Goal: Task Accomplishment & Management: Manage account settings

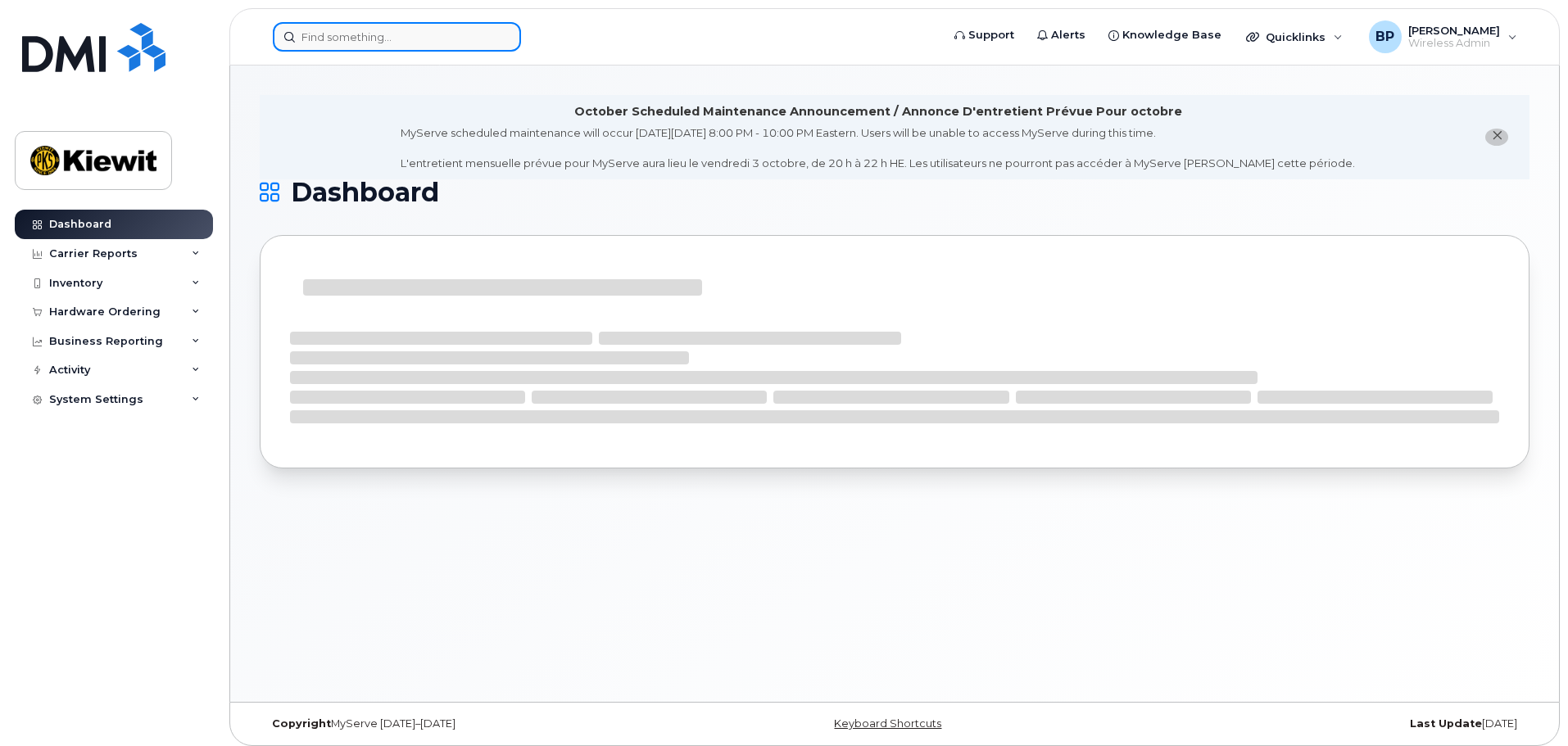
click at [420, 42] on input at bounding box center [397, 37] width 248 height 30
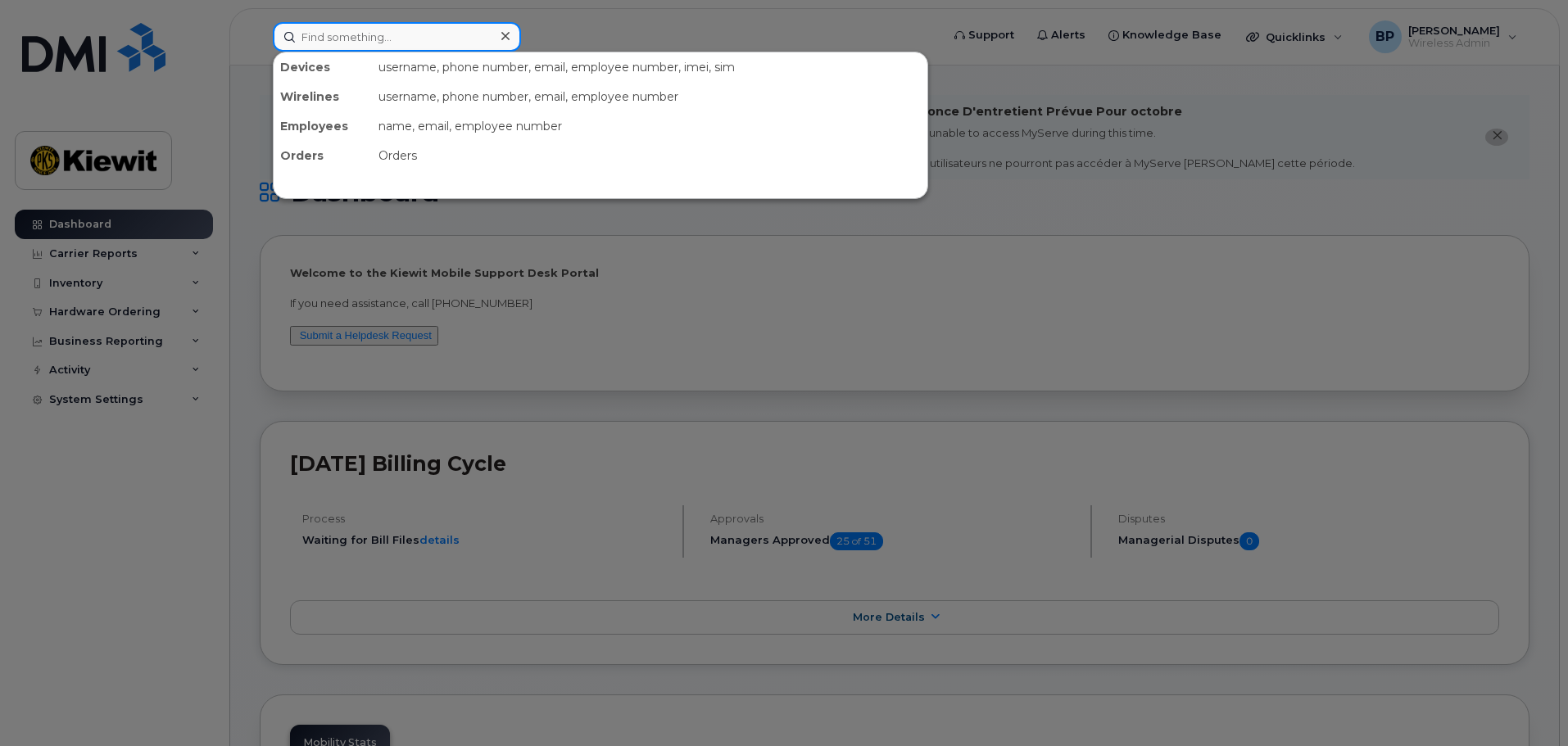
click at [334, 39] on input at bounding box center [397, 37] width 248 height 30
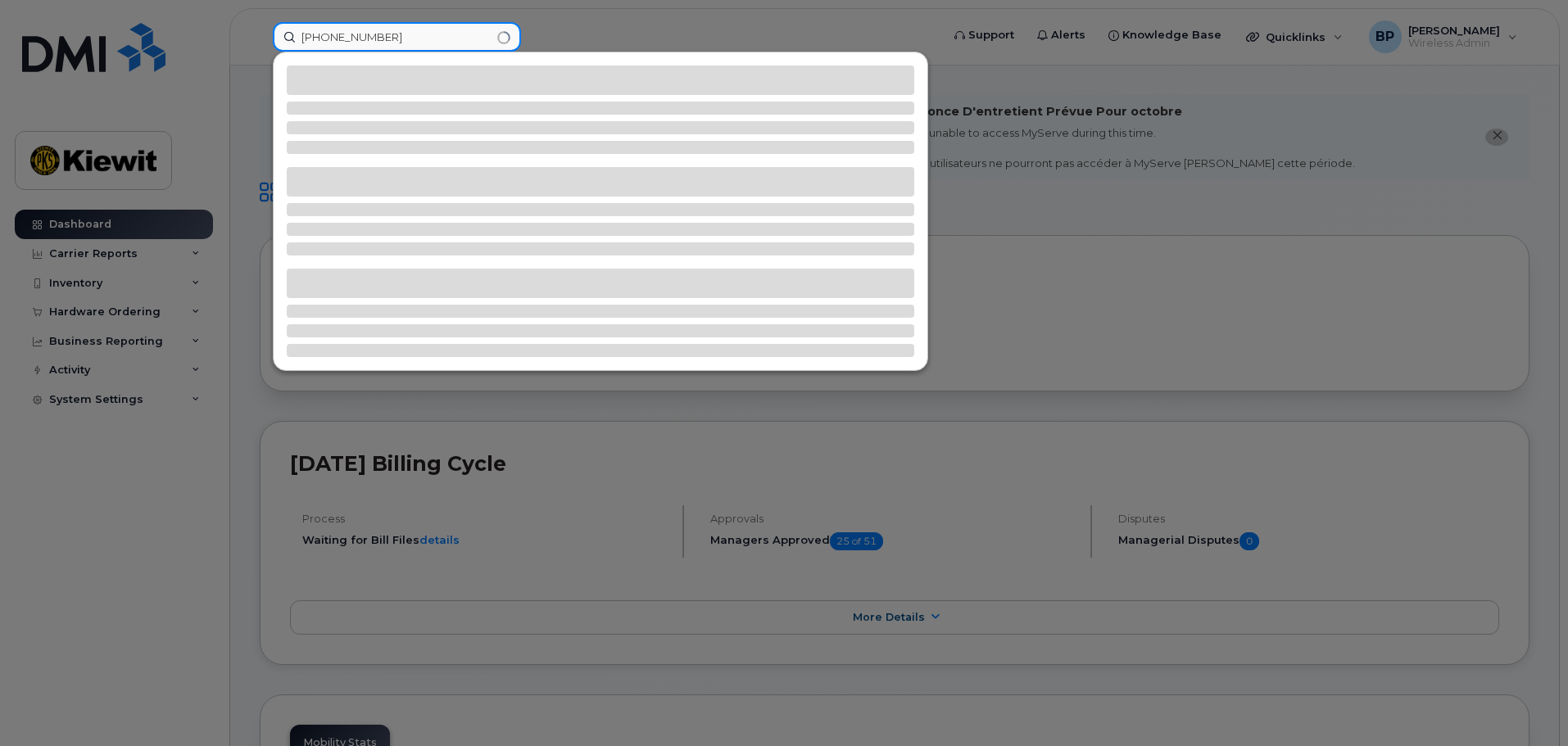
type input "361-563-4398"
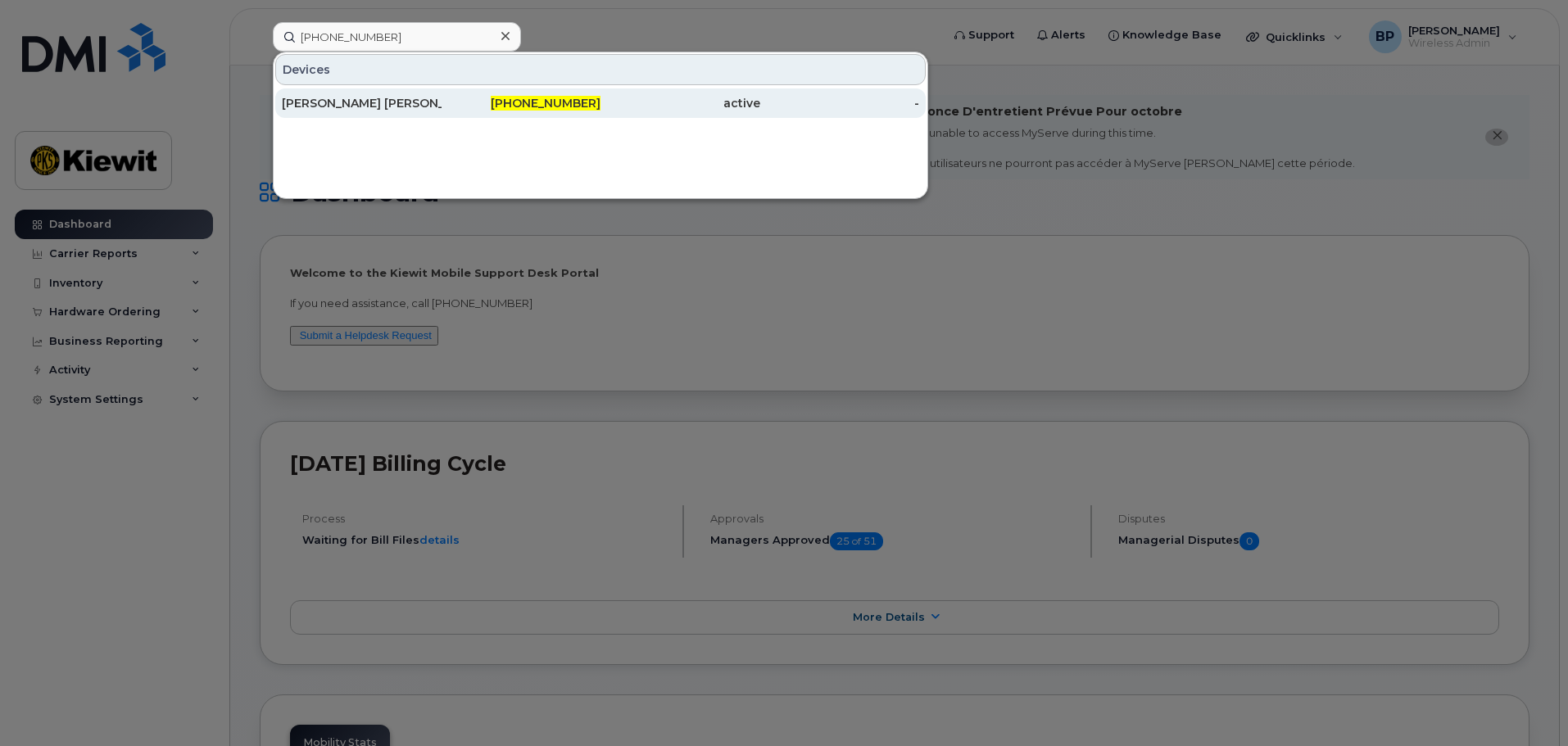
click at [334, 106] on div "RICARDO REYES MARTINEZ" at bounding box center [361, 104] width 160 height 17
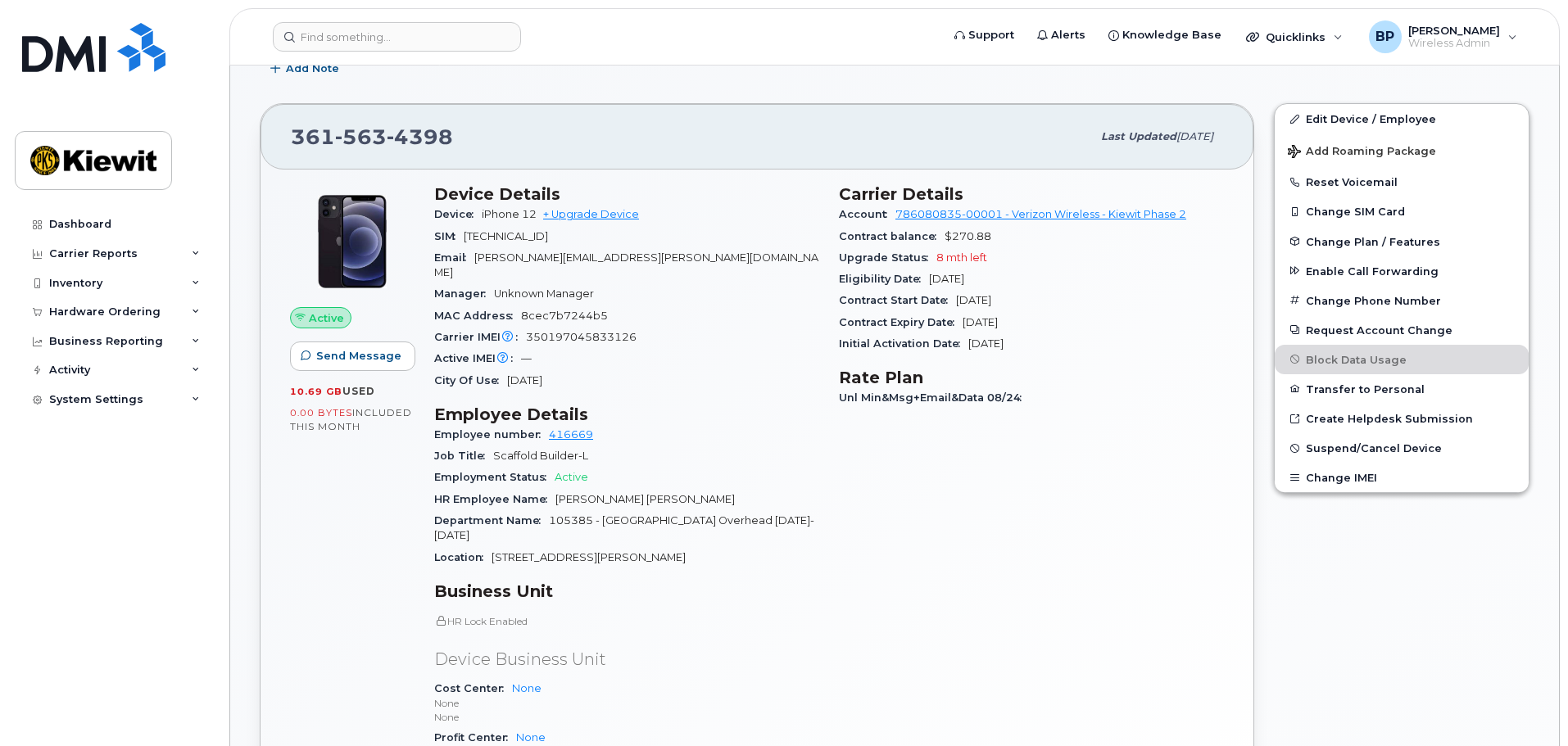
scroll to position [328, 0]
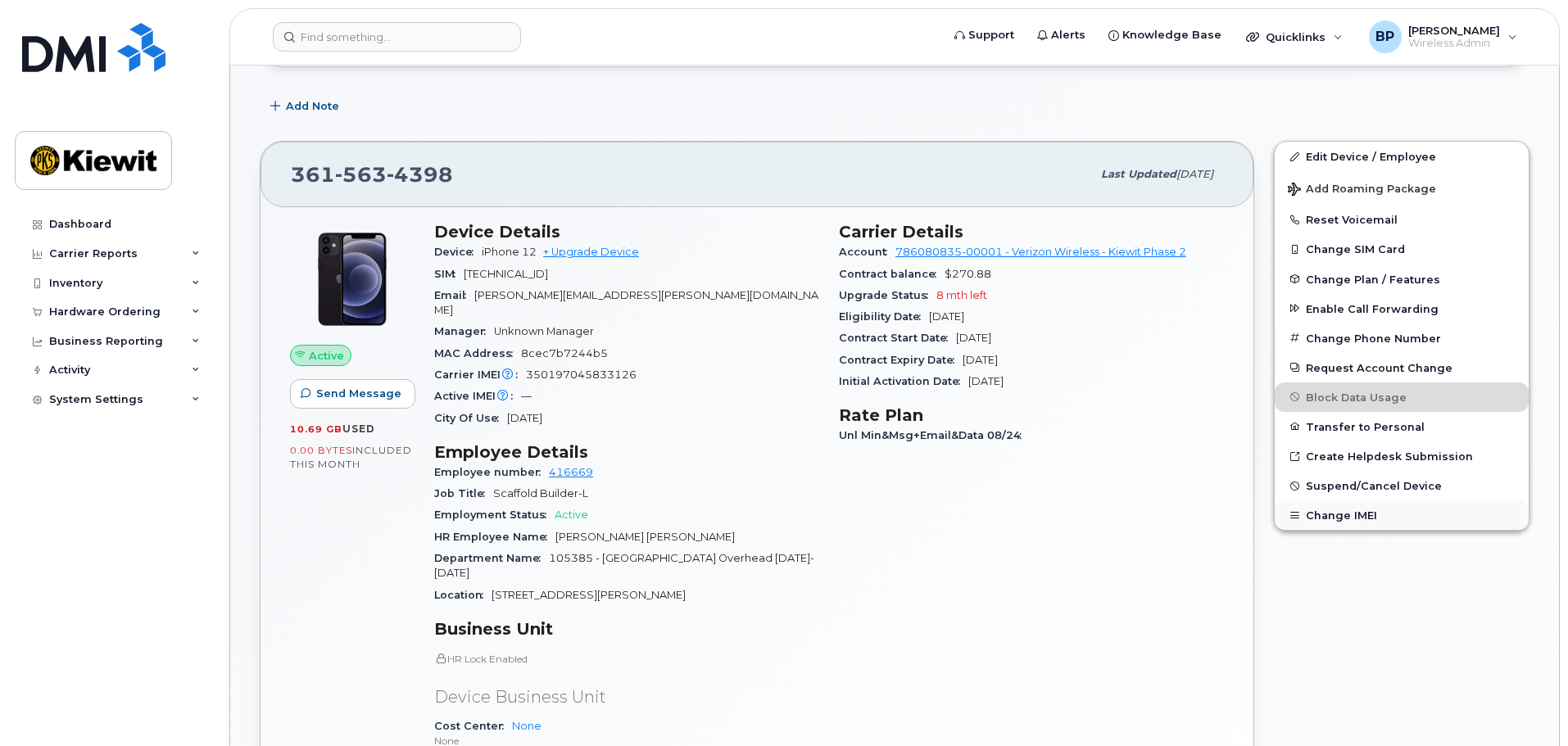
click at [1326, 515] on button "Change IMEI" at bounding box center [1402, 516] width 254 height 30
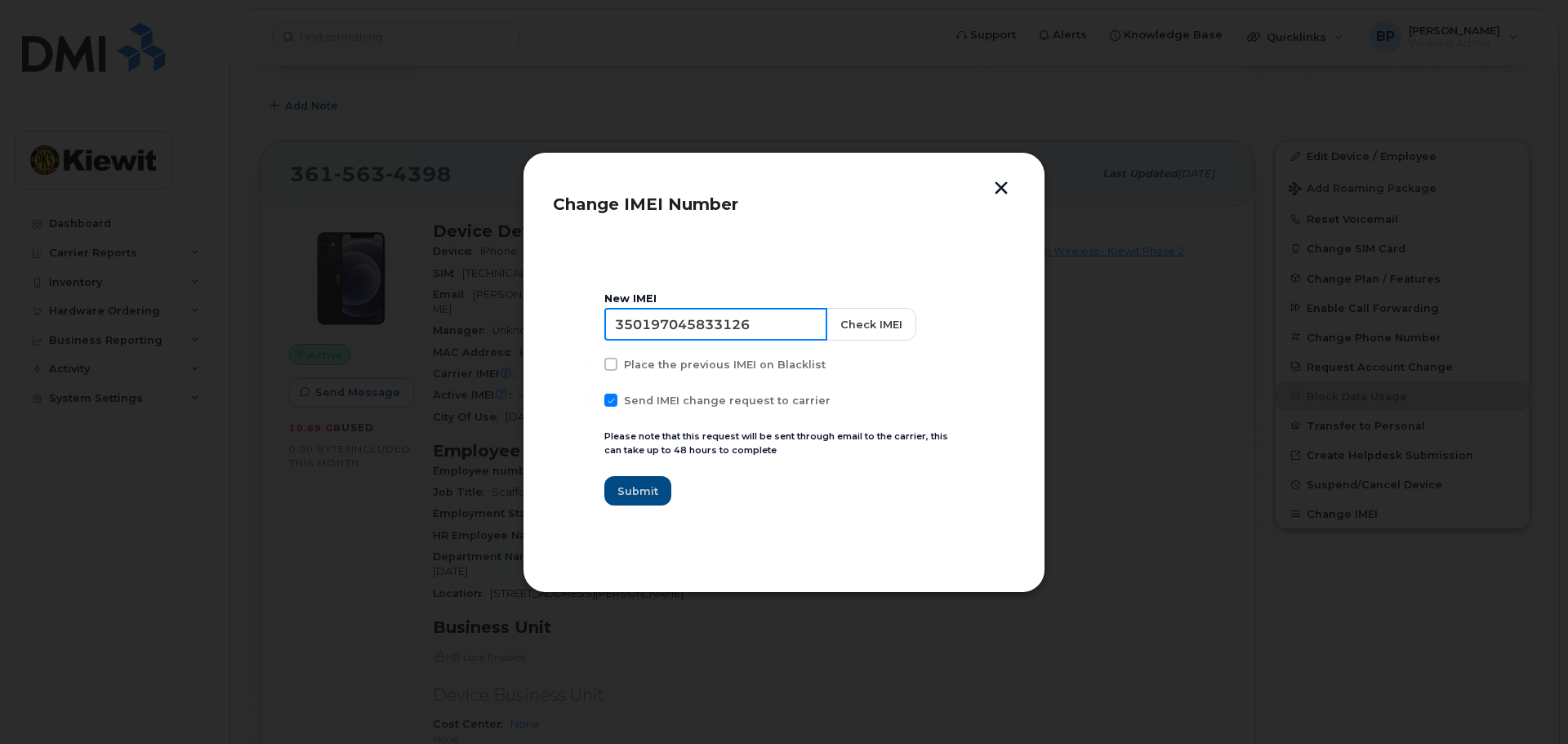
click at [780, 329] on input "350197045833126" at bounding box center [716, 324] width 223 height 32
type input "3"
type input "357332367852023"
click at [652, 486] on span "Submit" at bounding box center [638, 491] width 41 height 16
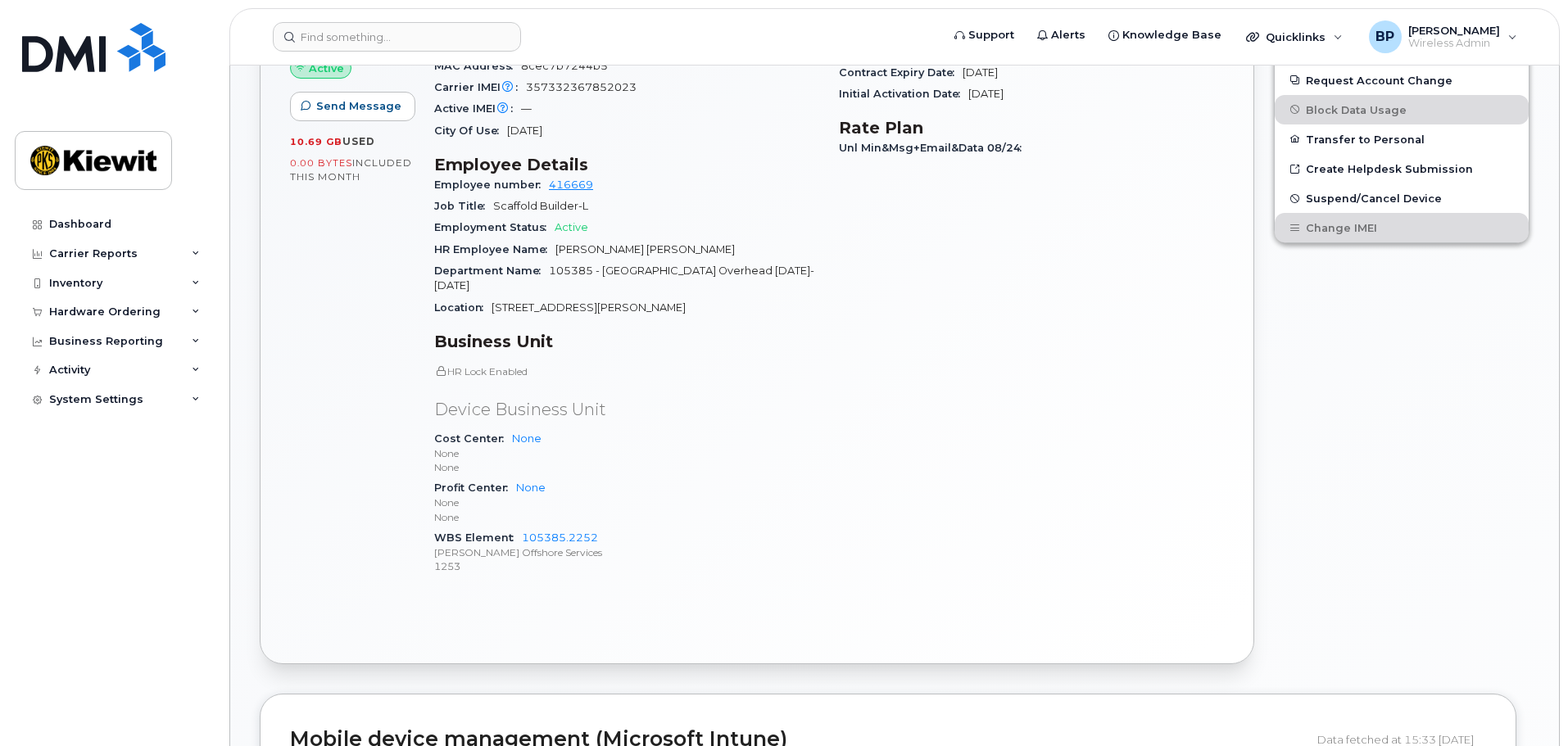
scroll to position [655, 0]
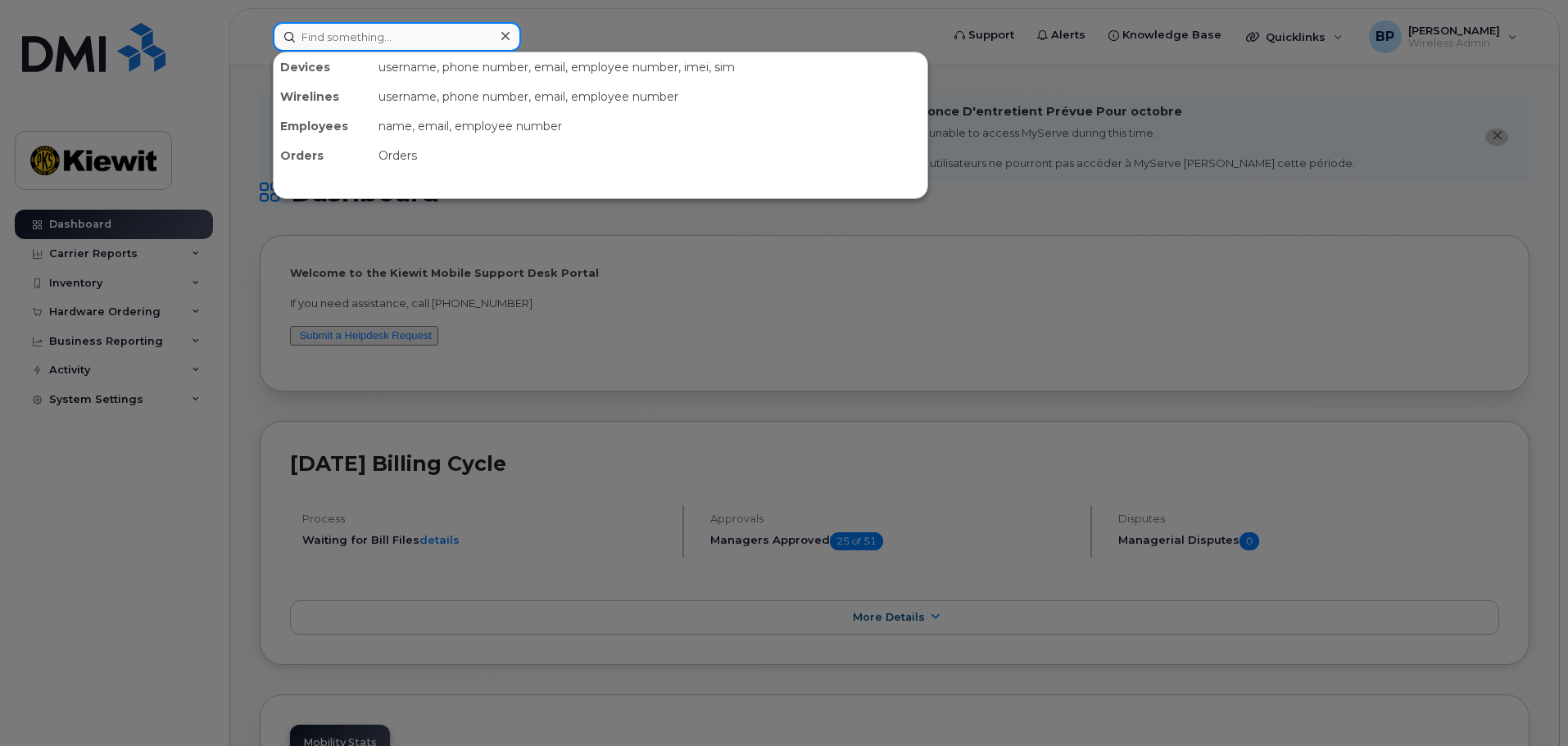
click at [387, 36] on input at bounding box center [397, 37] width 248 height 30
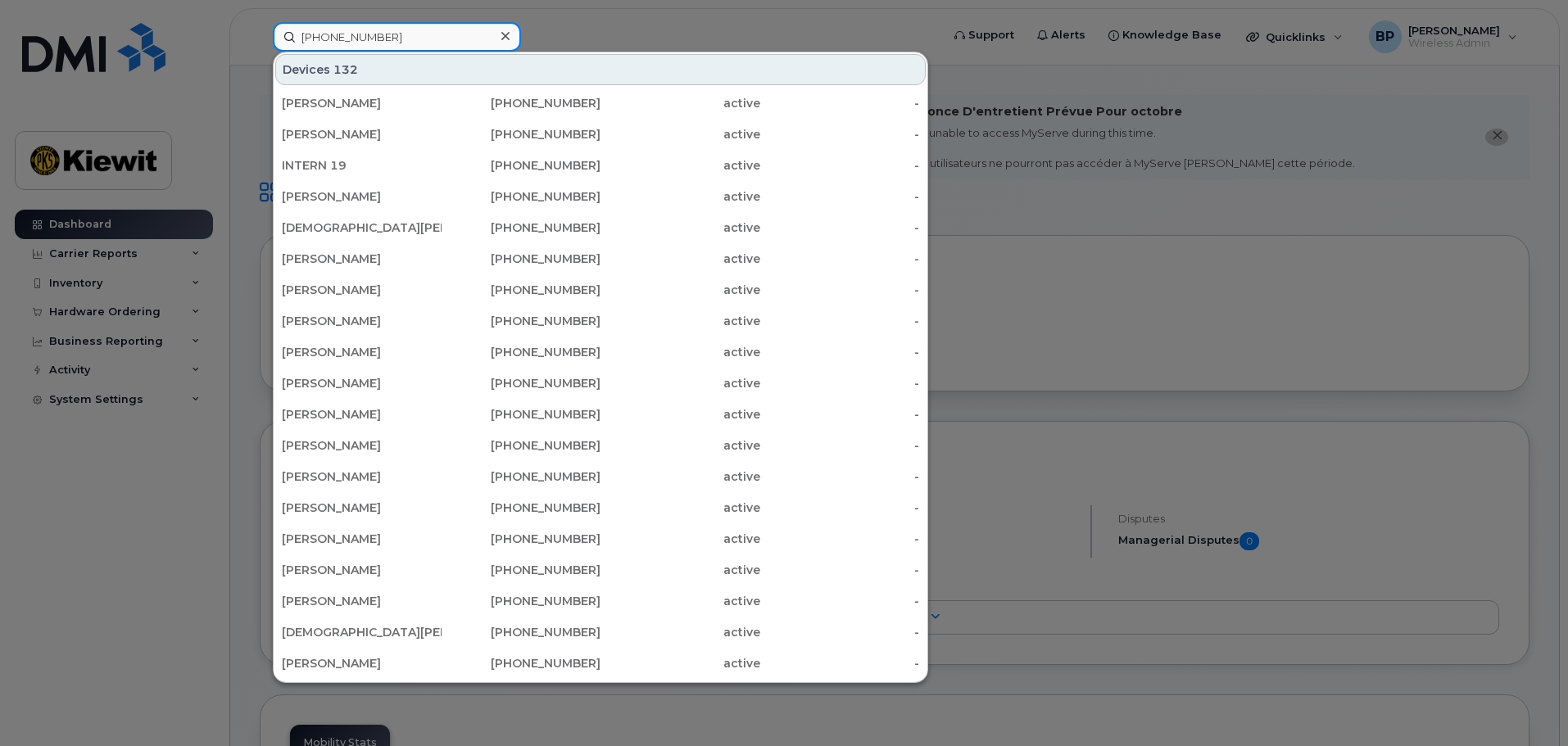
type input "361-828-1287"
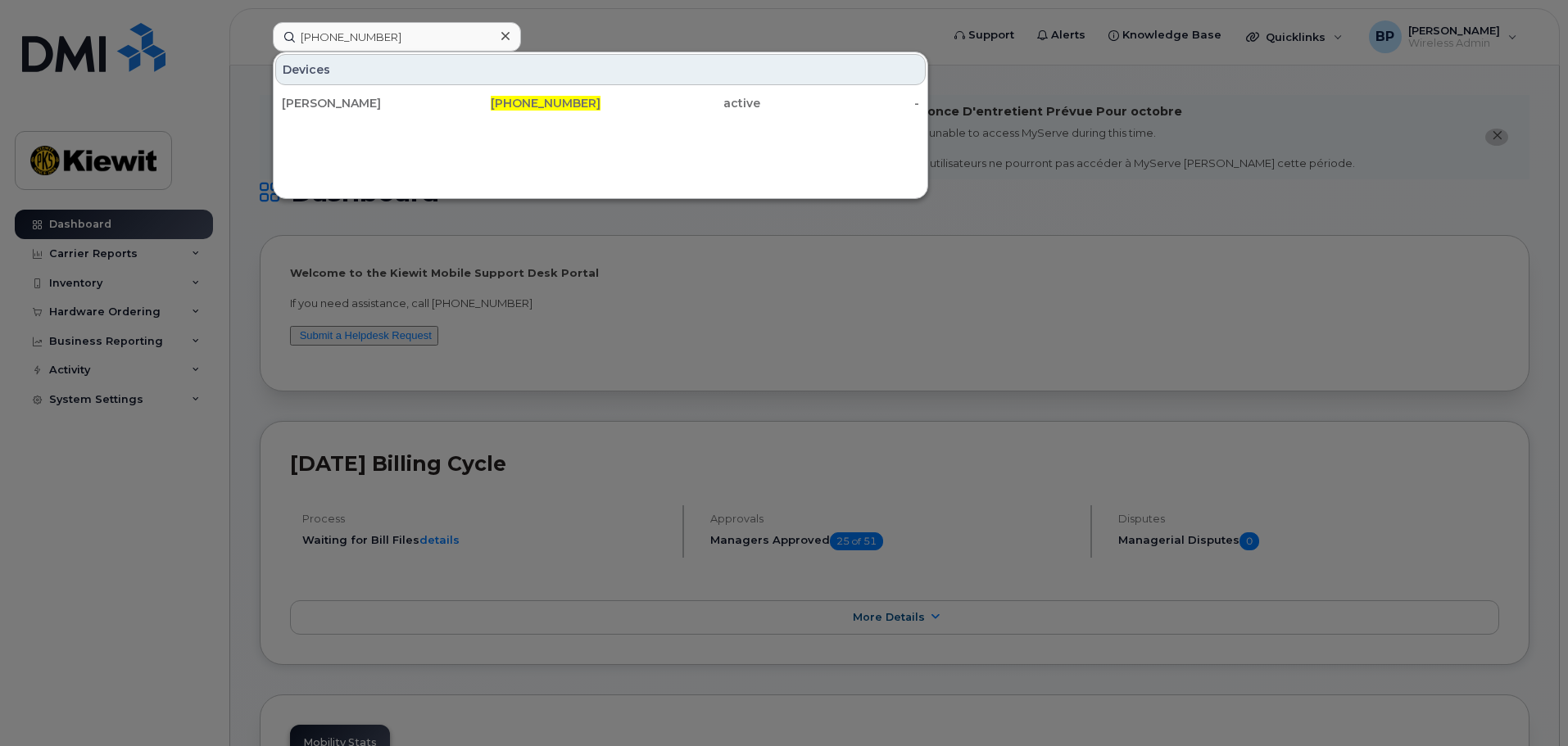
drag, startPoint x: 346, startPoint y: 106, endPoint x: 358, endPoint y: 132, distance: 28.6
click at [346, 106] on div "NICOLE PENICK" at bounding box center [361, 104] width 160 height 17
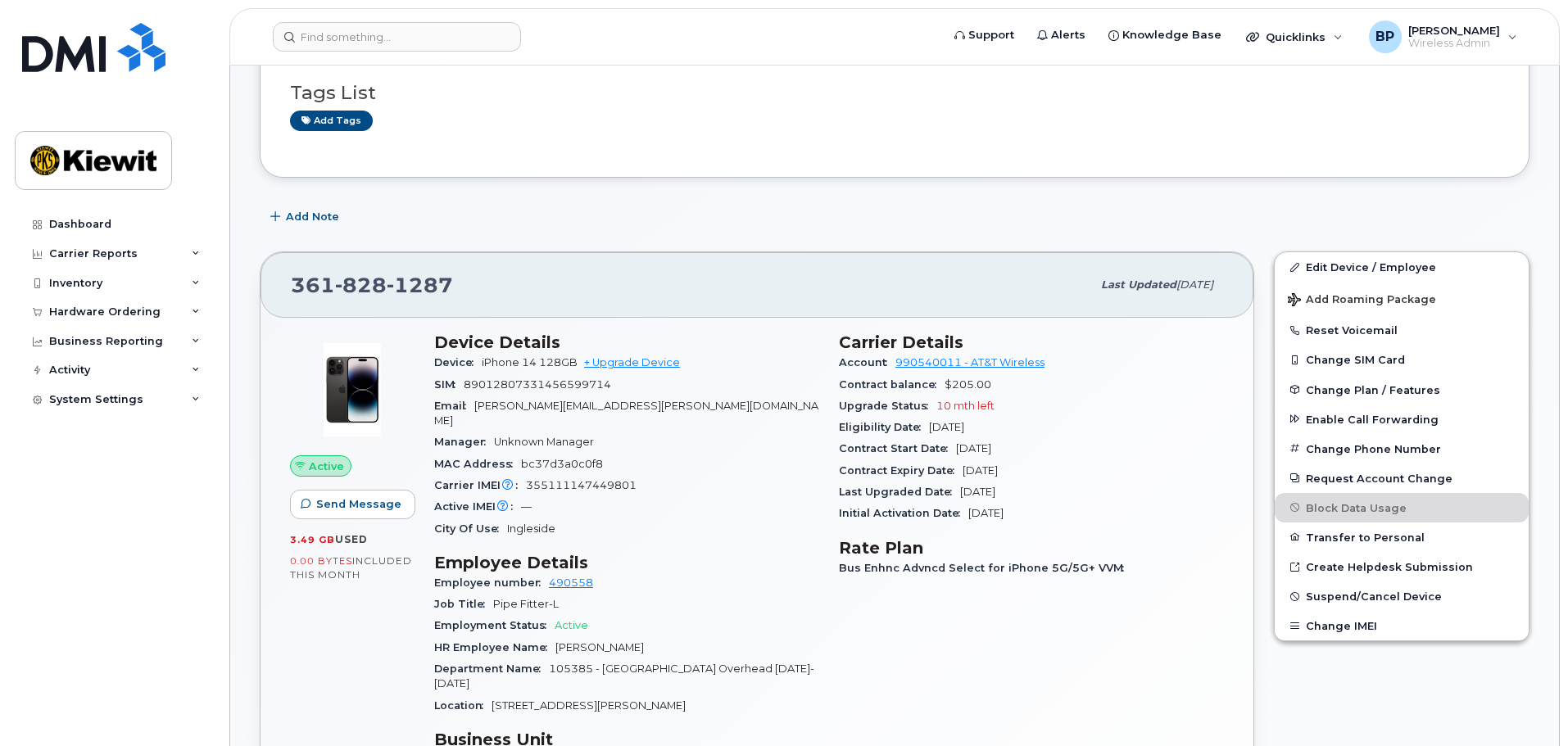
scroll to position [245, 0]
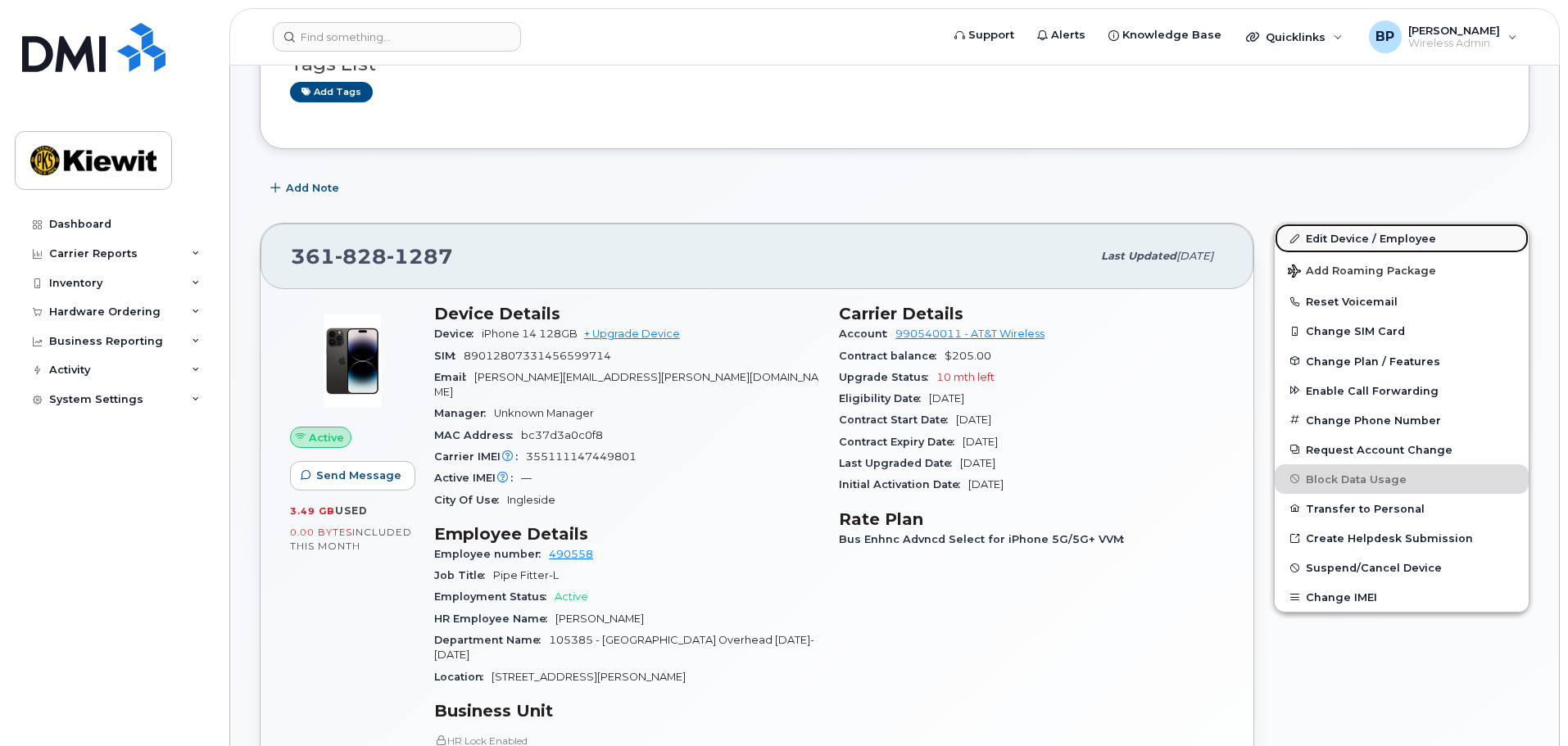
click at [1361, 239] on link "Edit Device / Employee" at bounding box center [1402, 239] width 254 height 30
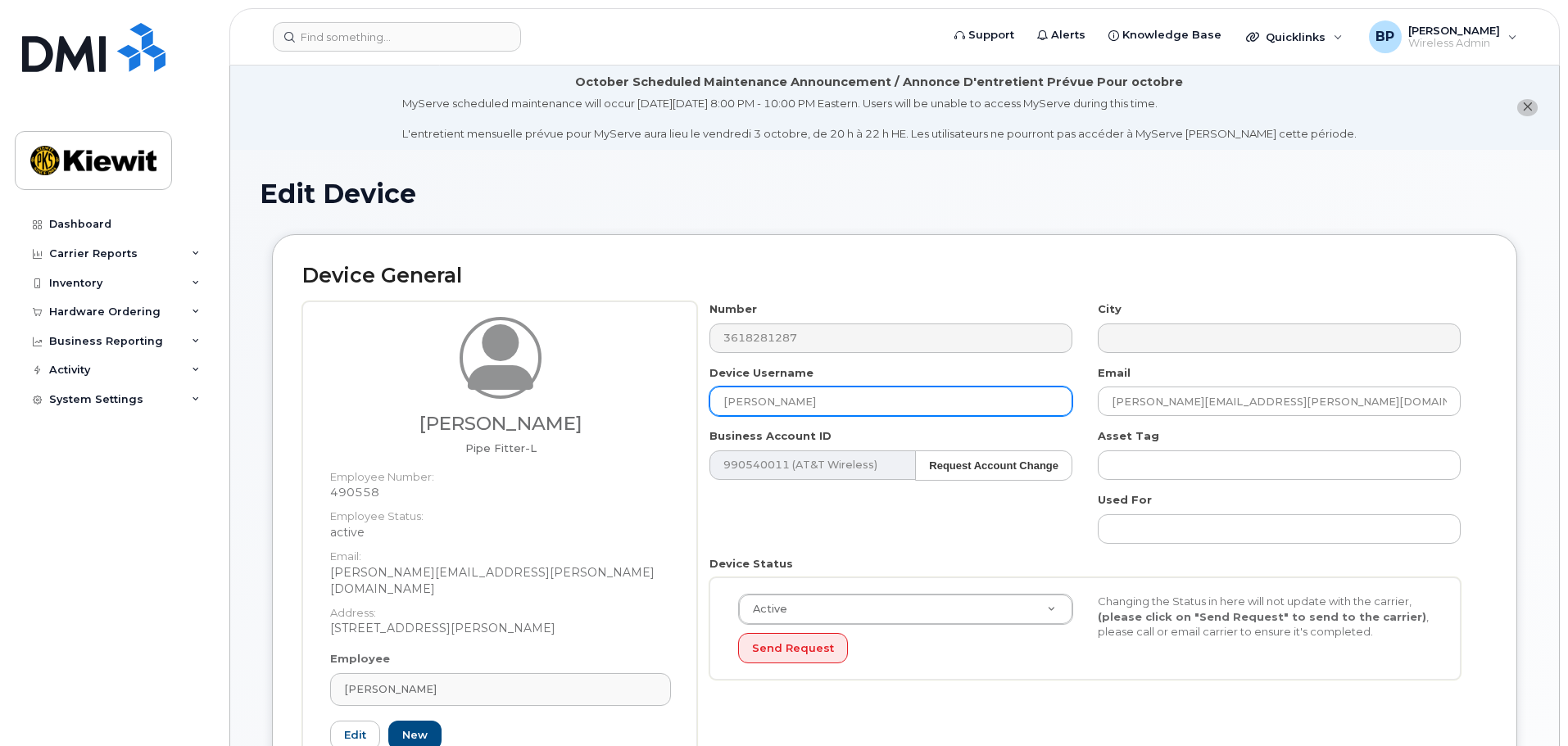
drag, startPoint x: 813, startPoint y: 404, endPoint x: 648, endPoint y: 378, distance: 167.0
click at [657, 379] on div "[PERSON_NAME] Pipe Fitter-L Employee Number: 490558 Employee Status: active Ema…" at bounding box center [894, 557] width 1185 height 511
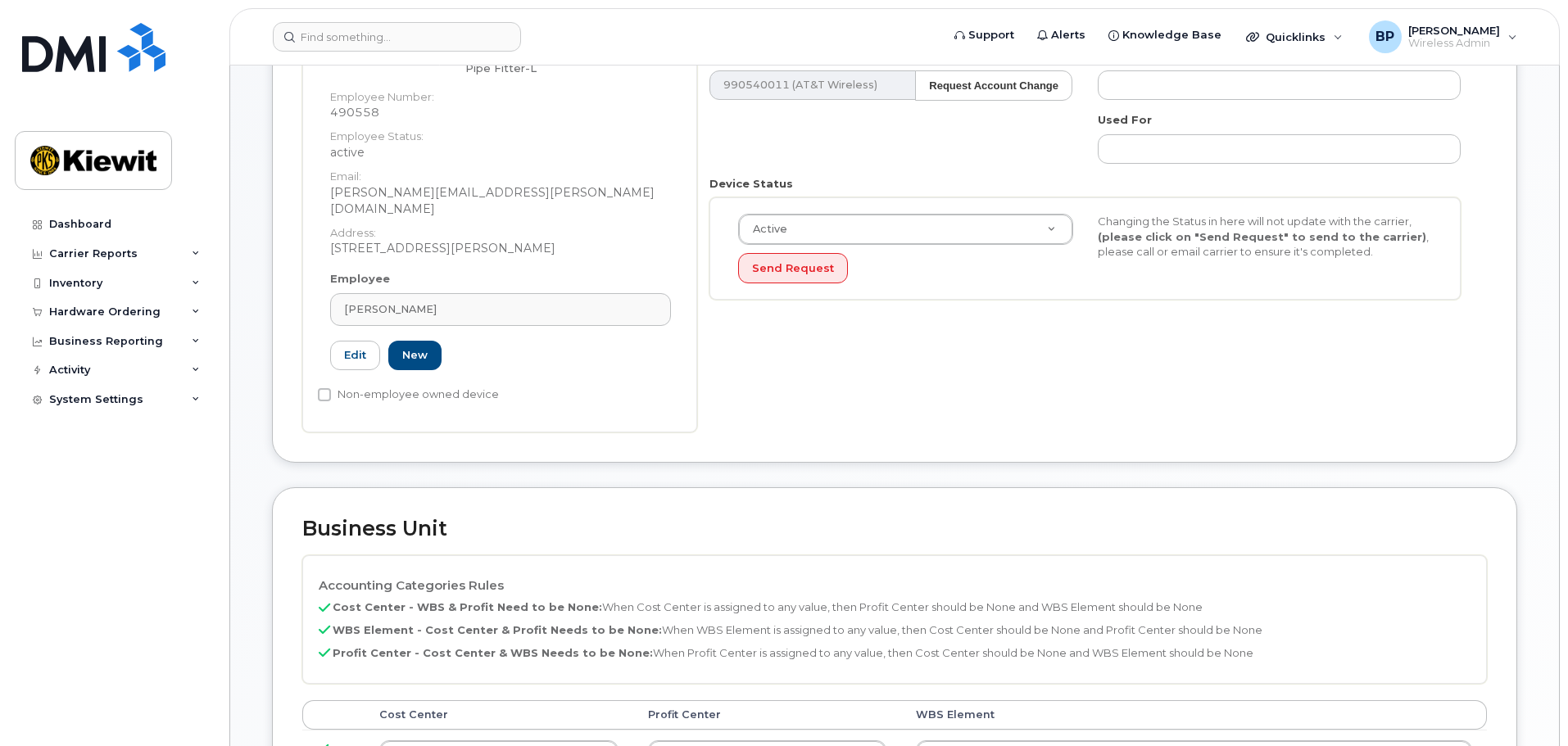
scroll to position [409, 0]
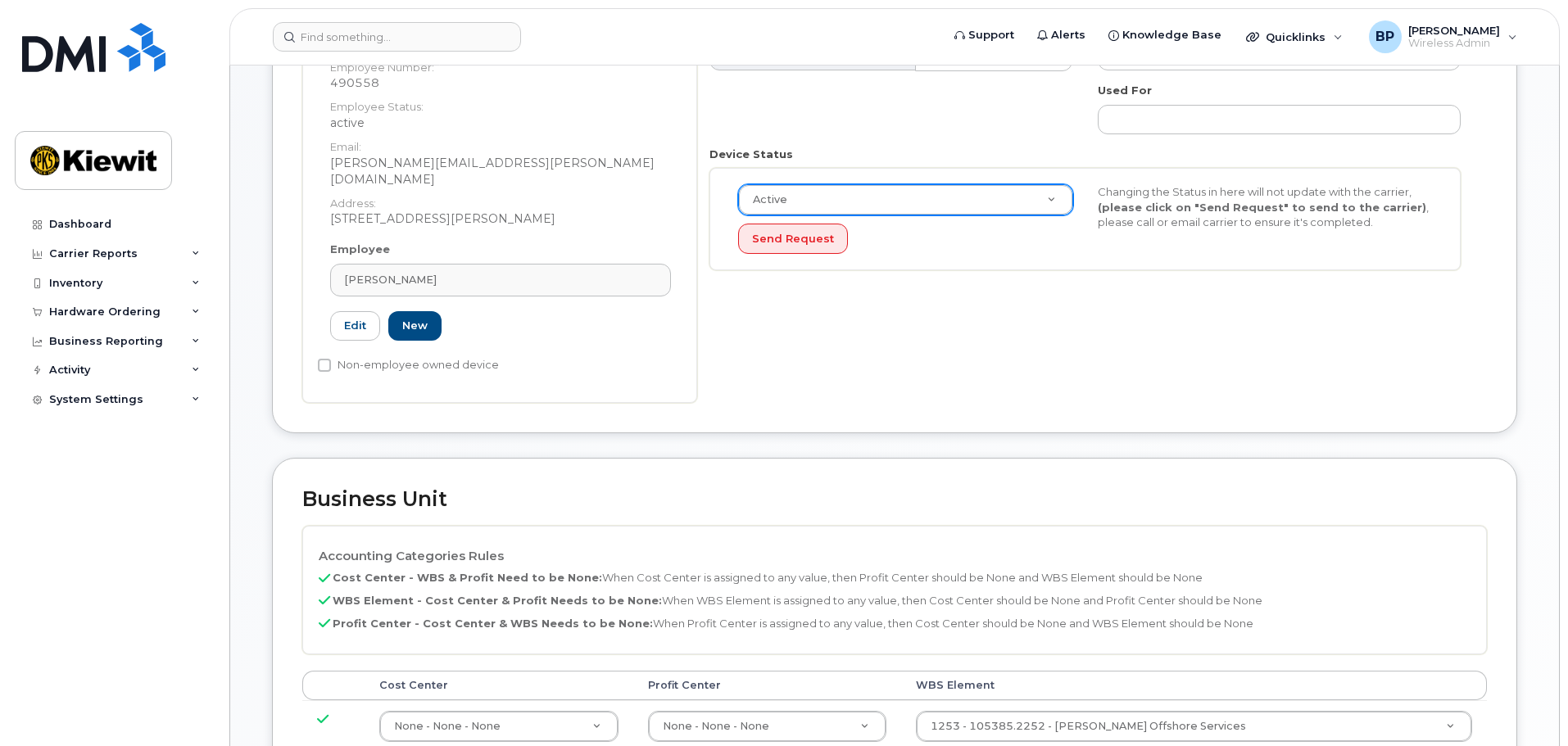
type input "[PERSON_NAME]"
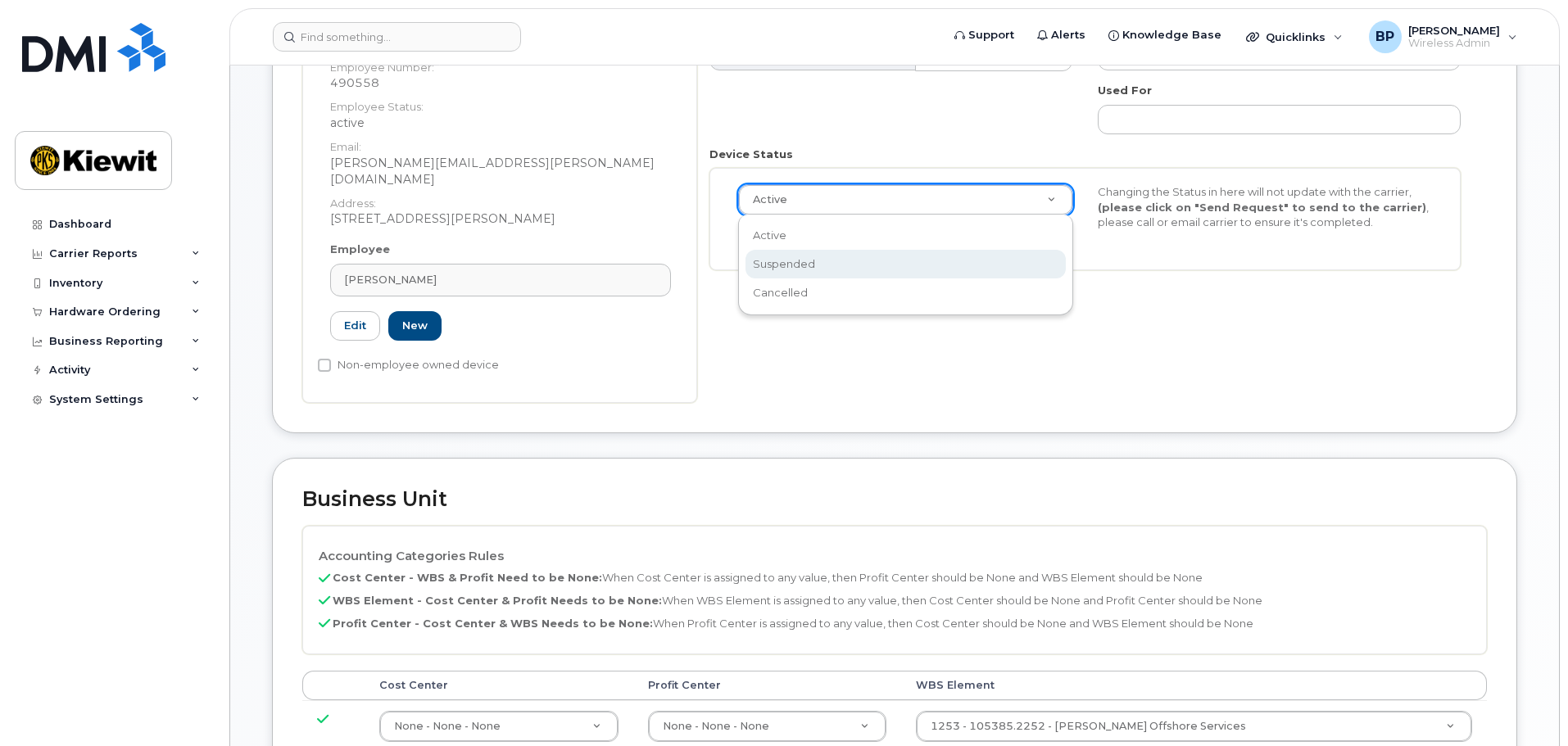
scroll to position [0, 5]
select select "suspended"
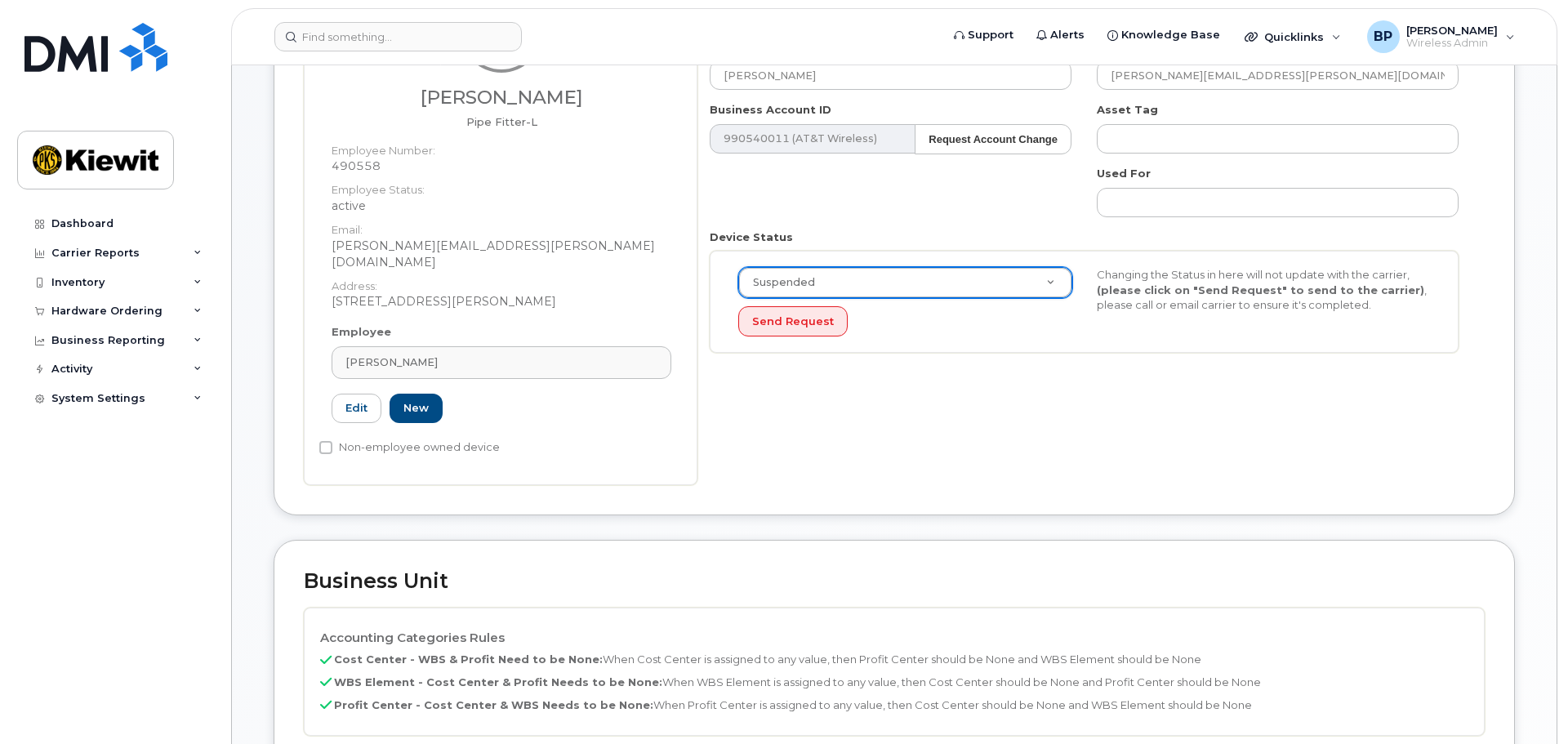
scroll to position [81, 0]
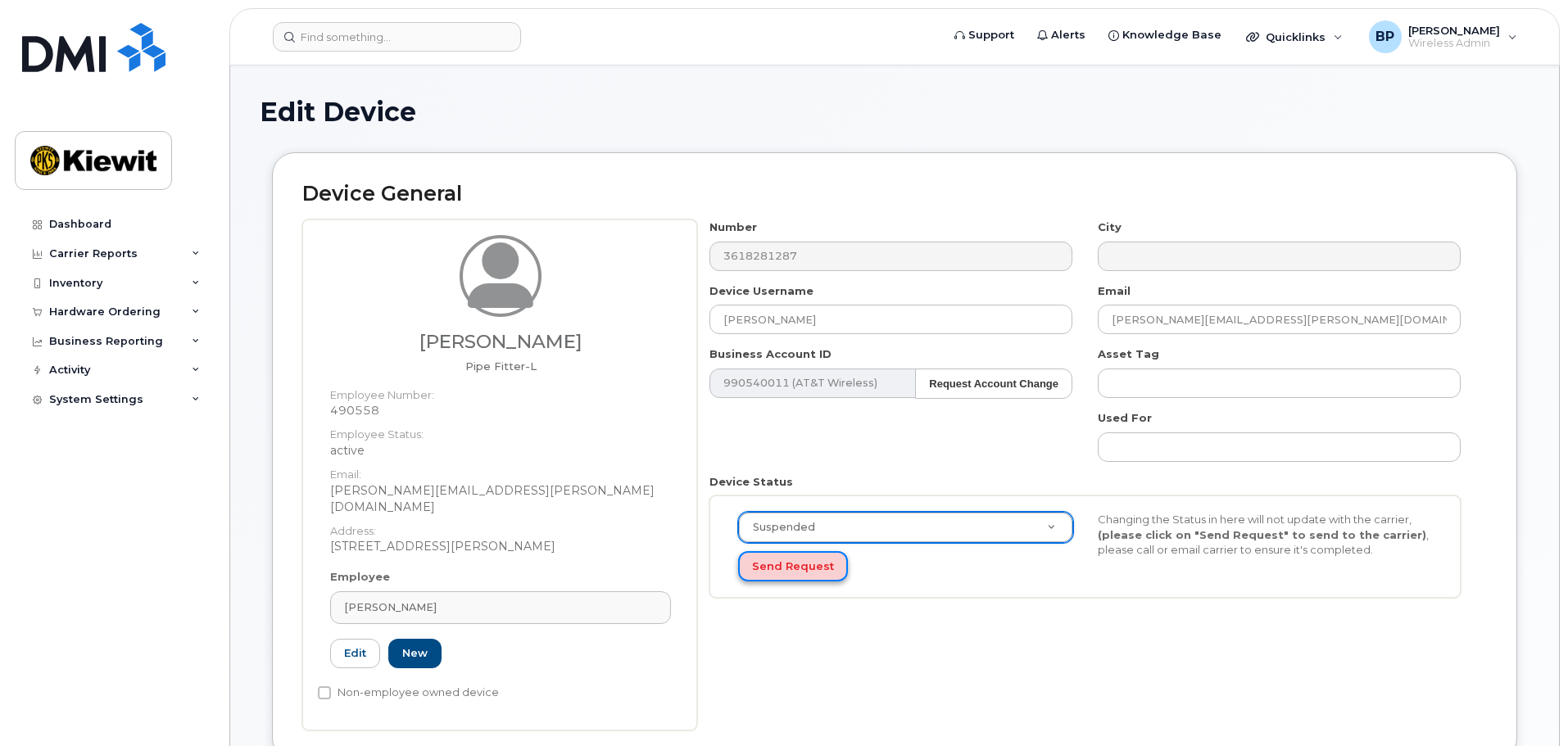
click at [819, 564] on button "Send Request" at bounding box center [793, 566] width 110 height 31
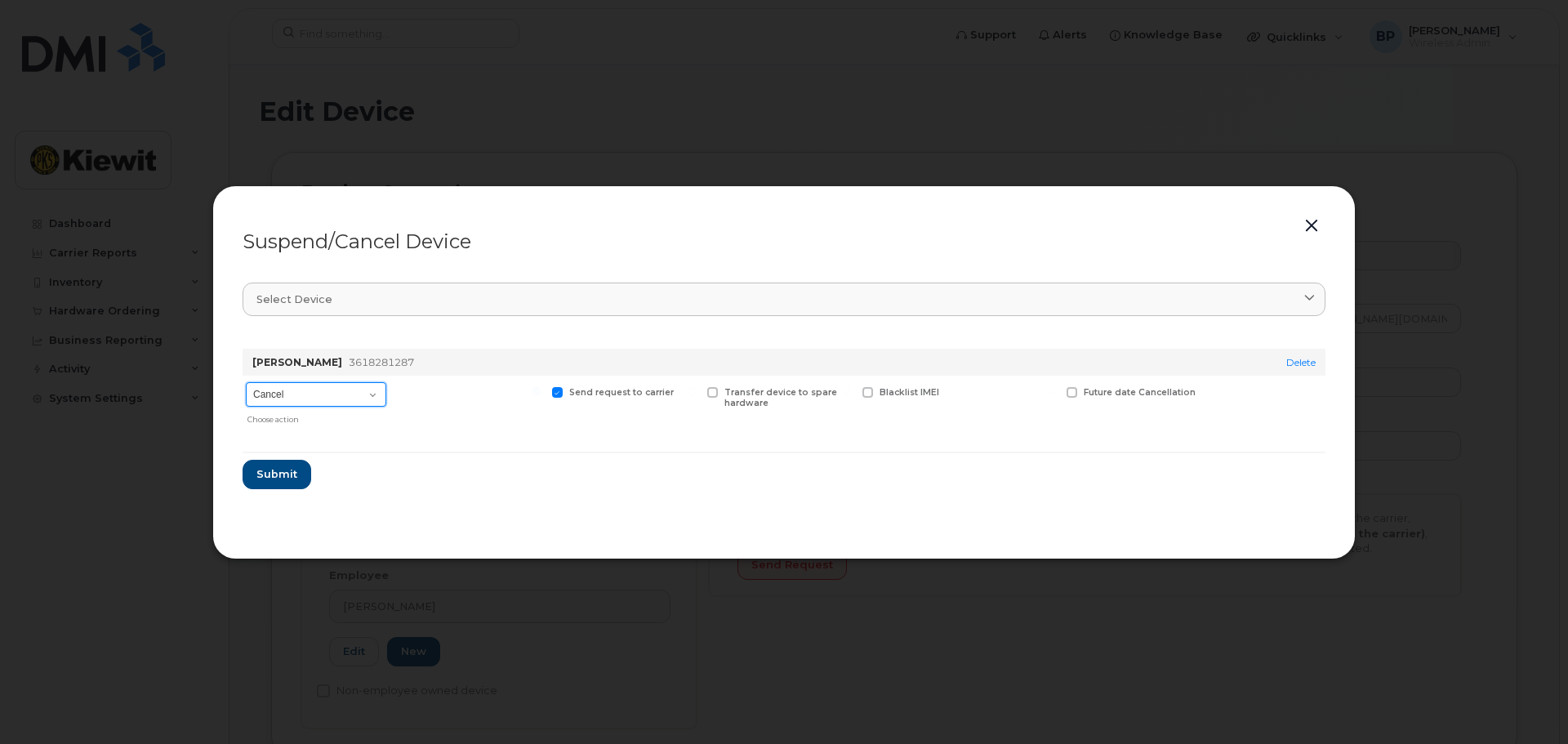
click at [372, 397] on select "Cancel Suspend - Reduced Rate Suspend - Full Rate Suspend - Lost Device/Stolen …" at bounding box center [316, 394] width 140 height 25
select select "[object Object]"
click at [245, 382] on select "Cancel Suspend - Reduced Rate Suspend - Full Rate Suspend - Lost Device/Stolen …" at bounding box center [316, 394] width 140 height 25
click at [275, 468] on span "Submit" at bounding box center [276, 474] width 41 height 16
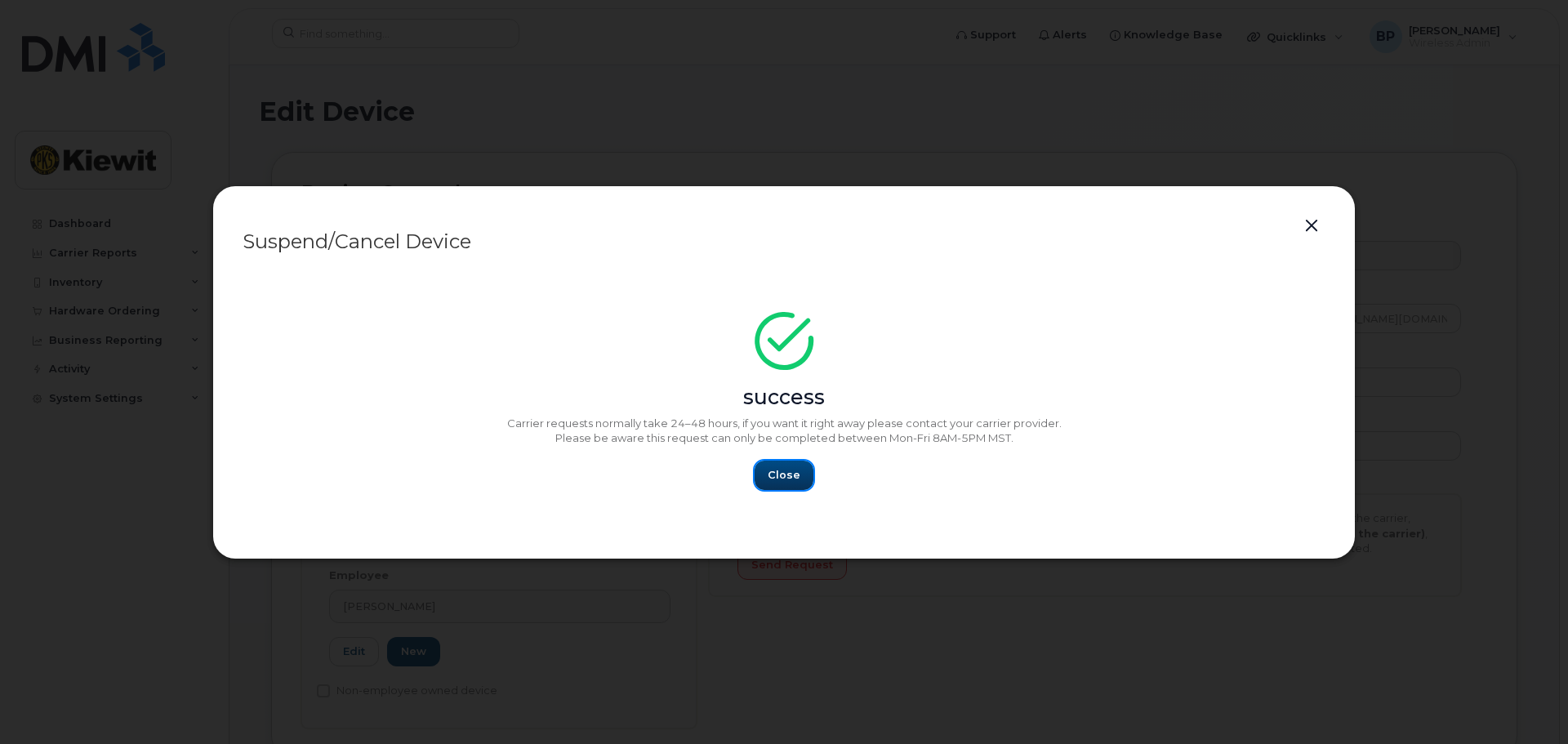
click at [801, 472] on button "Close" at bounding box center [784, 475] width 59 height 30
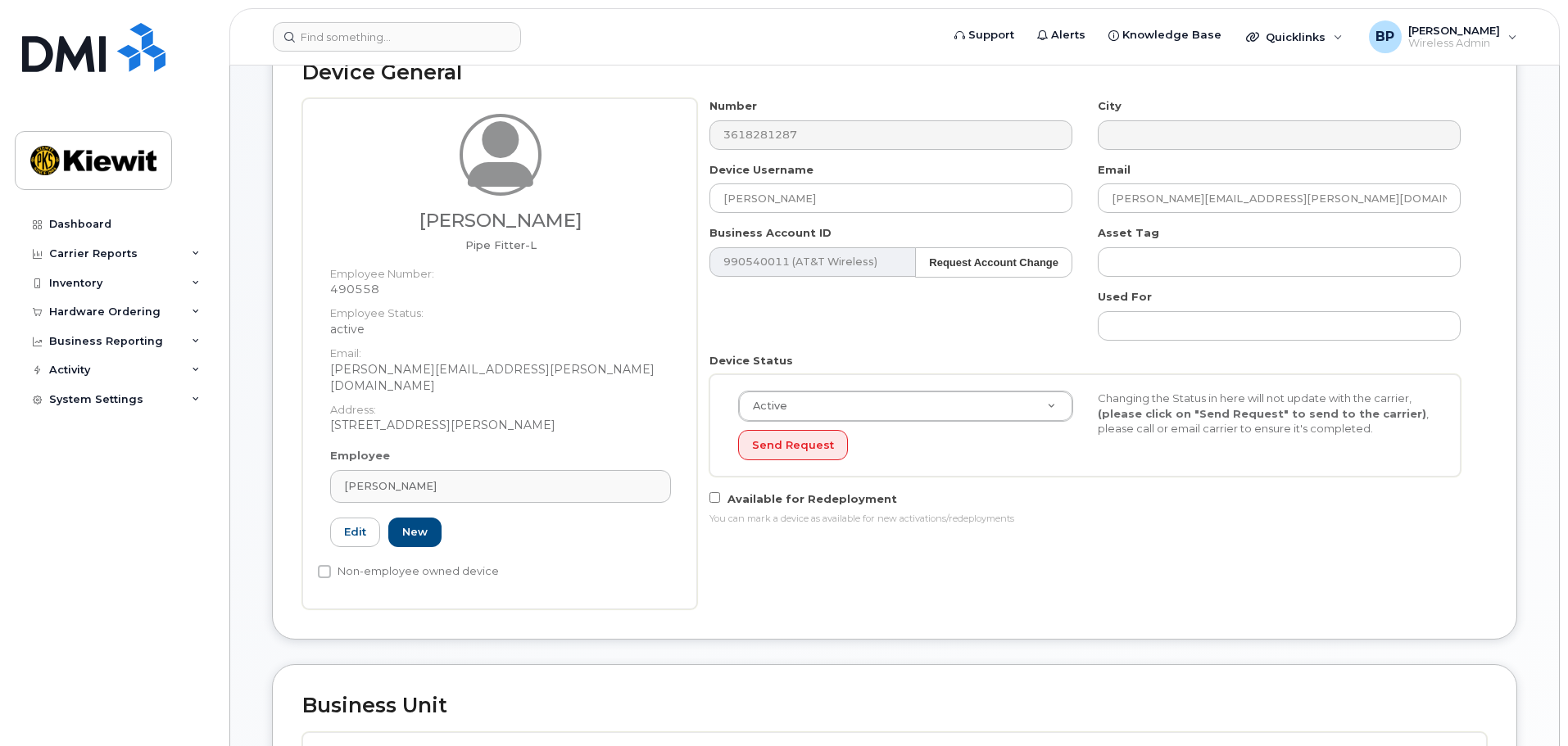
scroll to position [203, 0]
drag, startPoint x: 813, startPoint y: 202, endPoint x: 622, endPoint y: 184, distance: 191.8
click at [629, 181] on div "Rodolfo Noya Campos Pipe Fitter-L Employee Number: 490558 Employee Status: acti…" at bounding box center [894, 354] width 1185 height 511
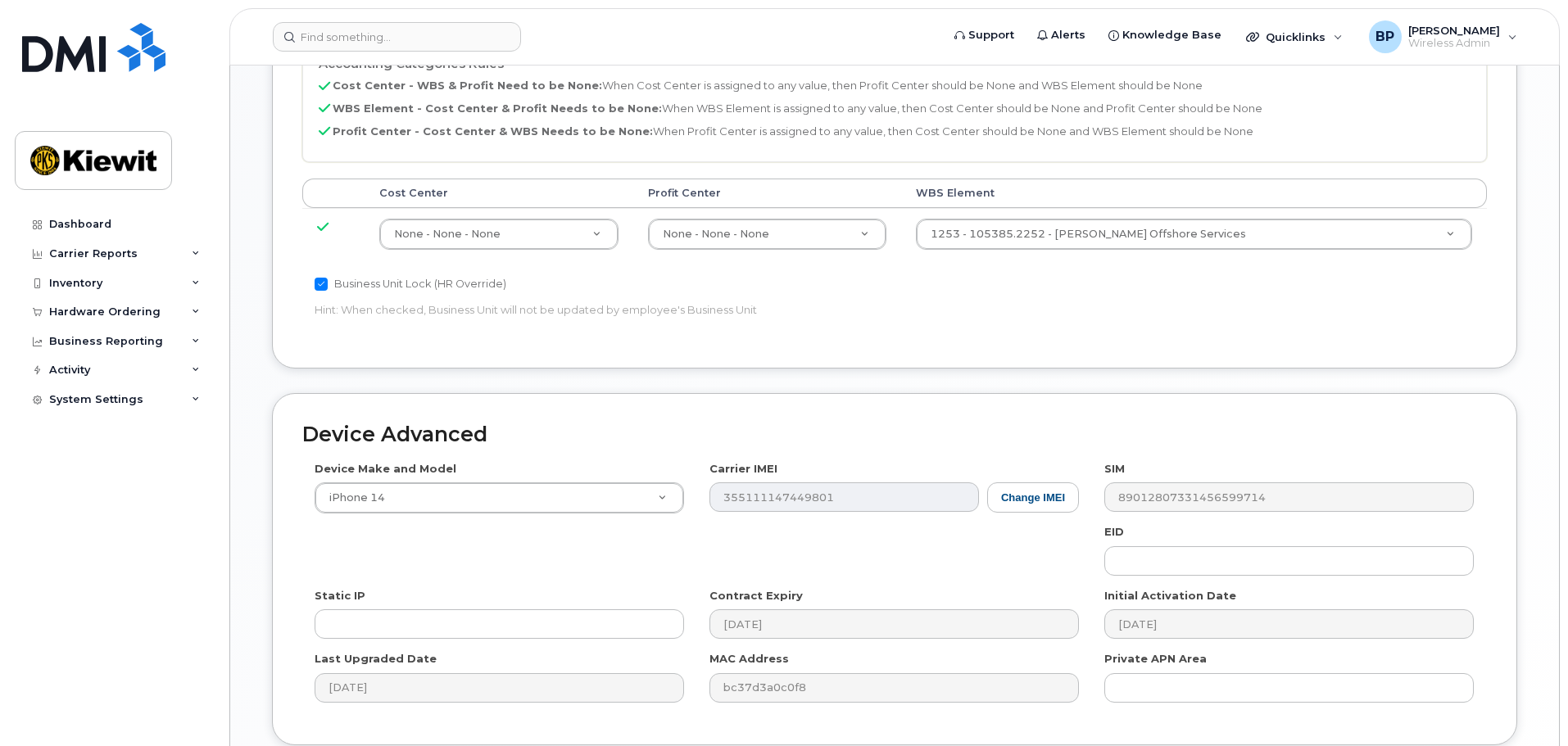
scroll to position [1021, 0]
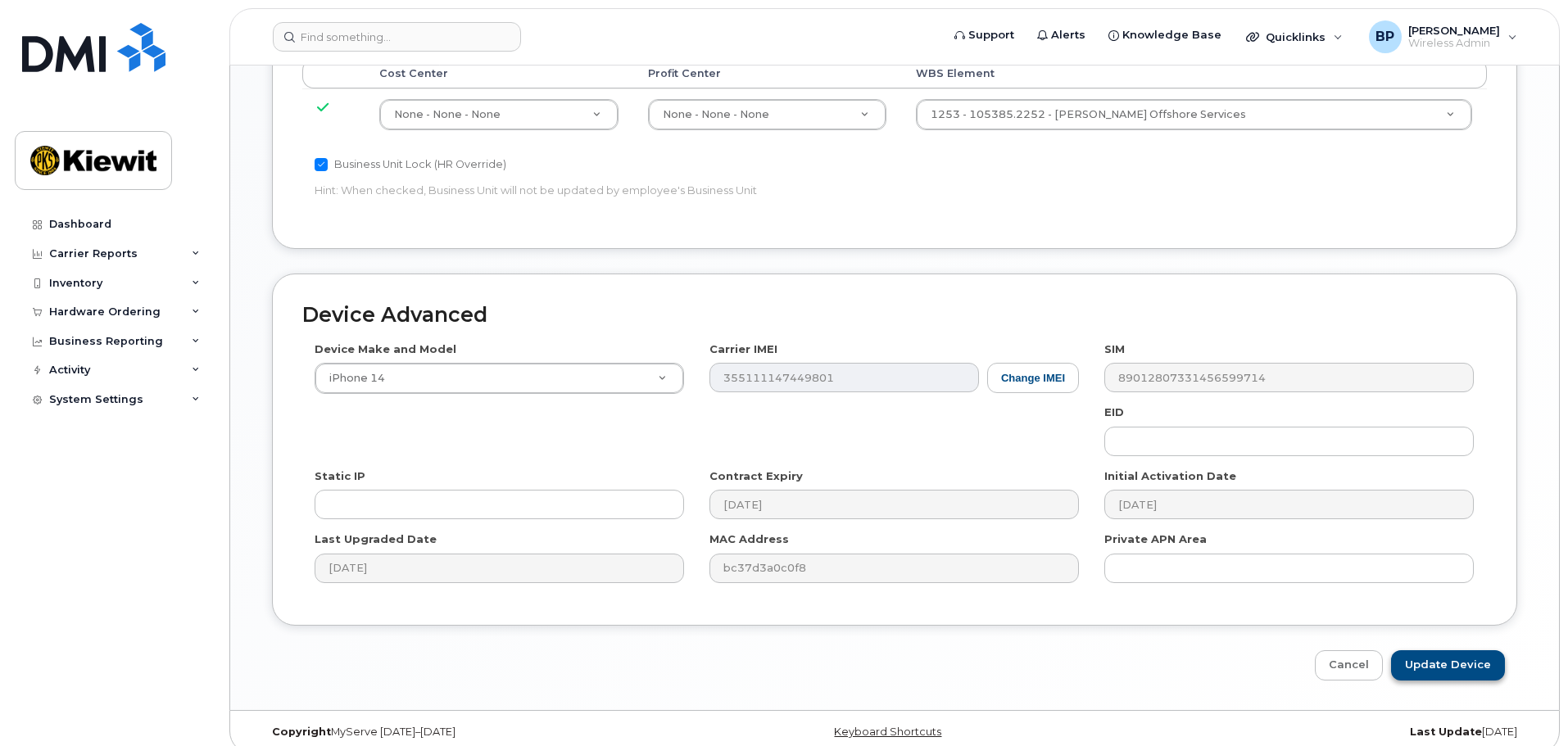
type input "[PERSON_NAME]"
click at [1429, 650] on input "Update Device" at bounding box center [1448, 665] width 114 height 31
type input "Saving..."
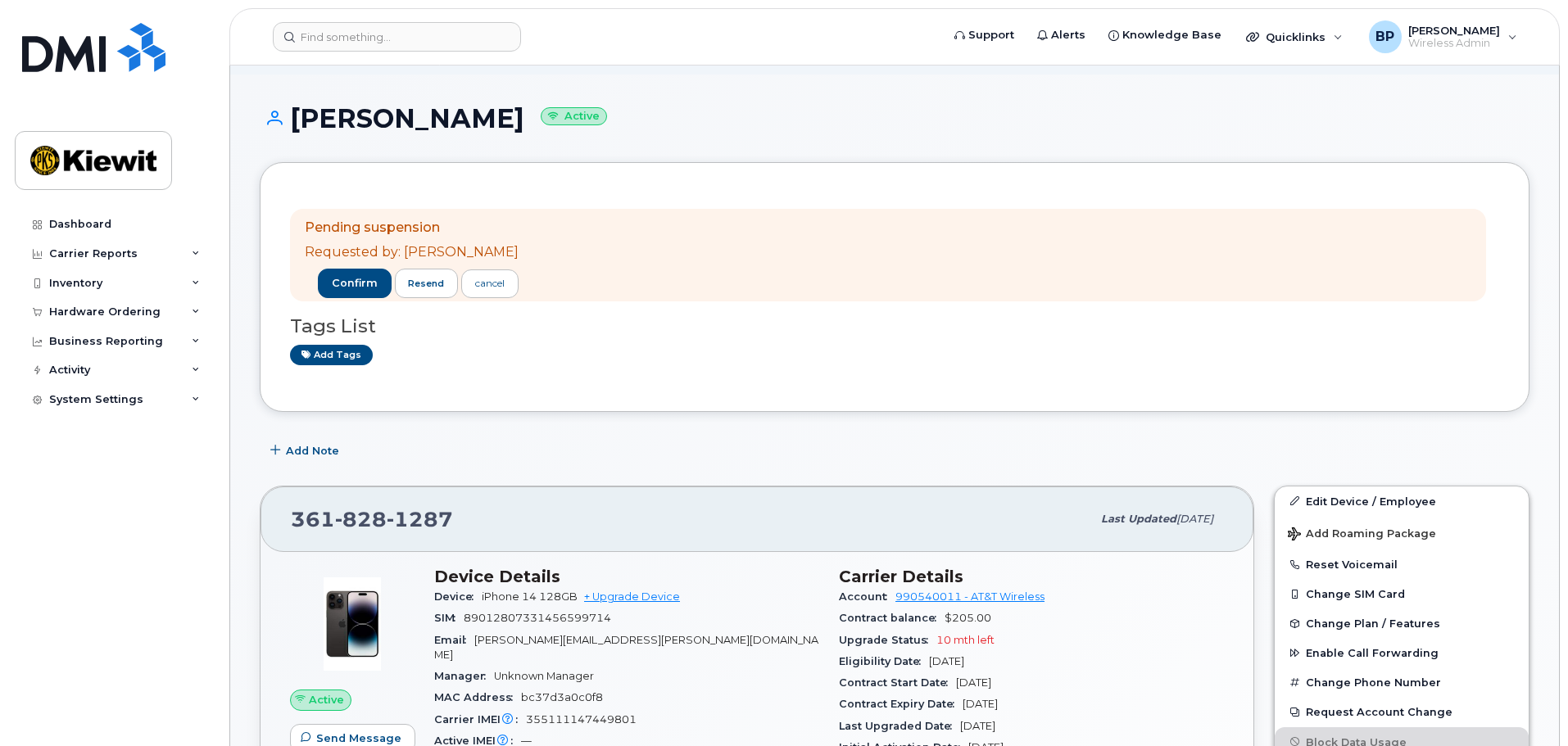
scroll to position [245, 0]
